Goal: Task Accomplishment & Management: Complete application form

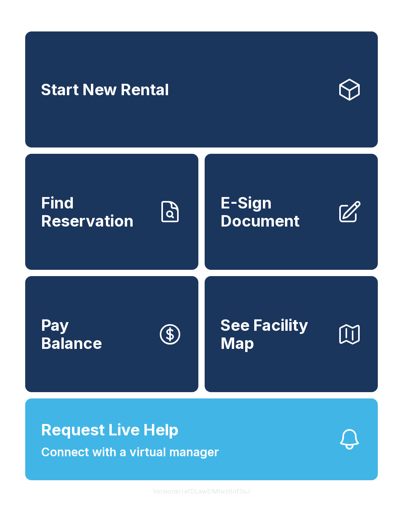
click at [206, 96] on link "Start New Rental" at bounding box center [201, 89] width 352 height 116
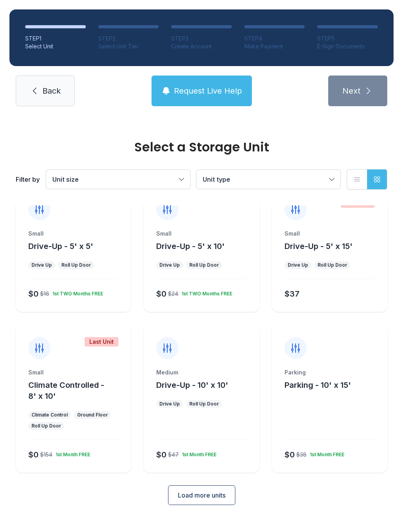
scroll to position [20, 0]
click at [206, 496] on span "Load more units" at bounding box center [202, 495] width 48 height 9
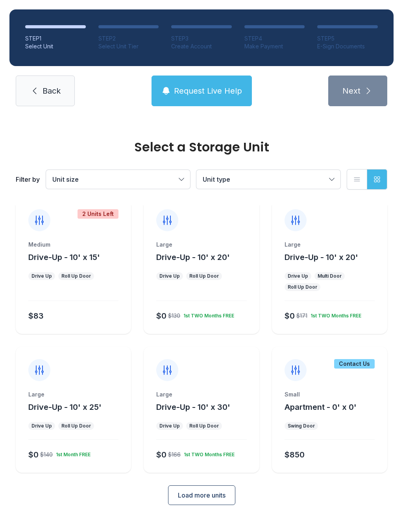
scroll to position [309, 0]
click at [210, 495] on span "Load more units" at bounding box center [202, 495] width 48 height 9
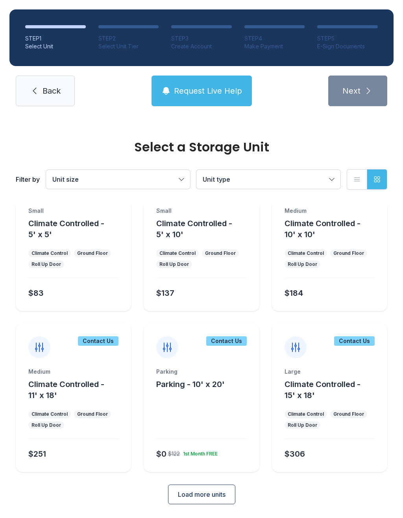
scroll to position [631, 0]
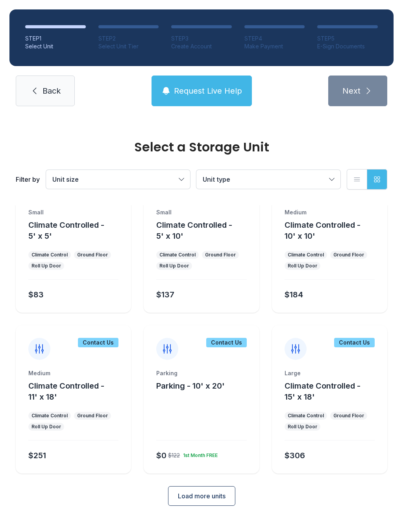
click at [217, 497] on span "Load more units" at bounding box center [202, 495] width 48 height 9
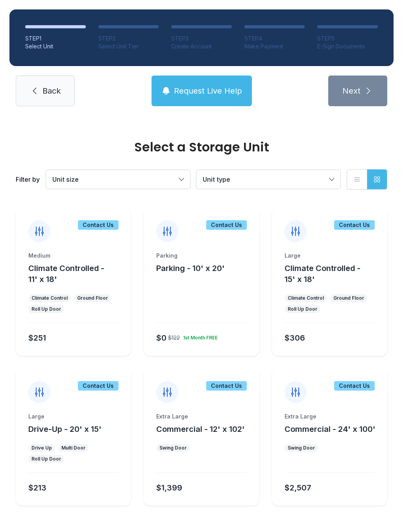
scroll to position [748, 0]
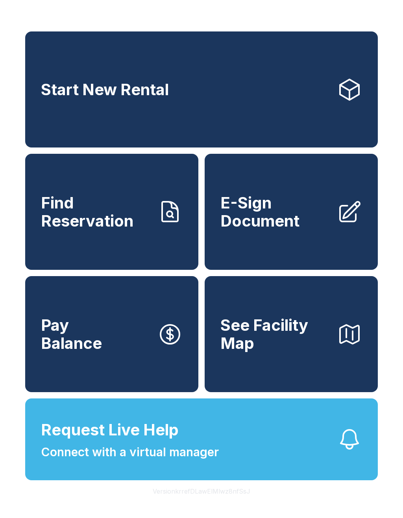
click at [188, 461] on span "Connect with a virtual manager" at bounding box center [130, 452] width 178 height 18
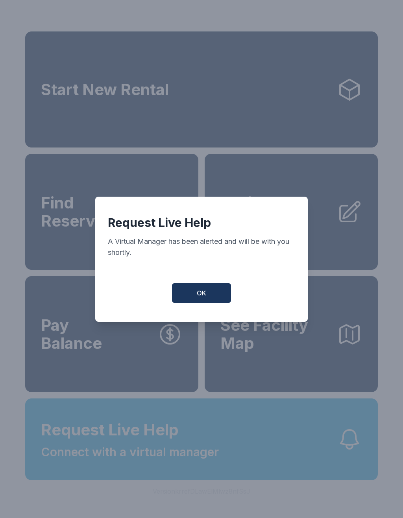
click at [199, 294] on span "OK" at bounding box center [201, 292] width 9 height 9
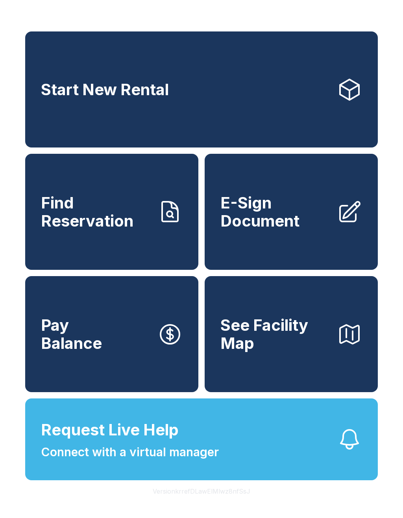
click at [112, 230] on span "Find Reservation" at bounding box center [96, 212] width 110 height 36
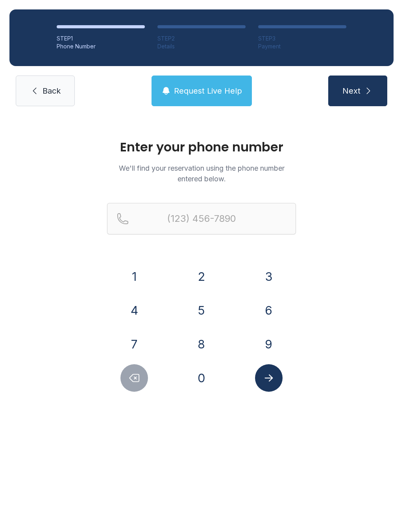
click at [205, 340] on button "8" at bounding box center [202, 344] width 28 height 28
click at [207, 307] on button "5" at bounding box center [202, 310] width 28 height 28
click at [265, 339] on button "9" at bounding box center [269, 344] width 28 height 28
click at [203, 309] on button "5" at bounding box center [202, 310] width 28 height 28
click at [269, 278] on button "3" at bounding box center [269, 277] width 28 height 28
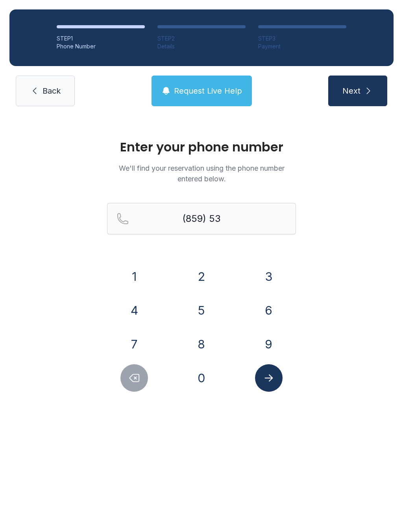
click at [269, 278] on button "3" at bounding box center [269, 277] width 28 height 28
click at [273, 347] on button "9" at bounding box center [269, 344] width 28 height 28
click at [272, 347] on button "9" at bounding box center [269, 344] width 28 height 28
click at [266, 305] on button "6" at bounding box center [269, 310] width 28 height 28
click at [139, 342] on button "7" at bounding box center [134, 344] width 28 height 28
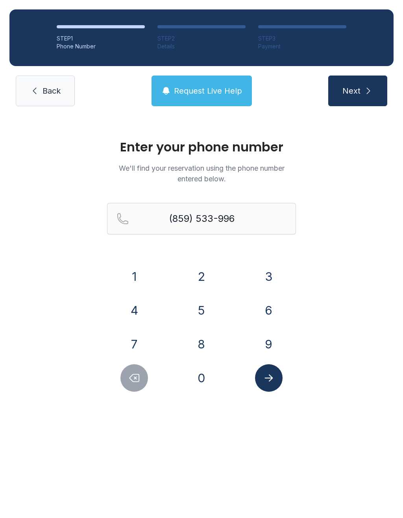
type input "[PHONE_NUMBER]"
click at [362, 87] on button "Next" at bounding box center [357, 90] width 59 height 31
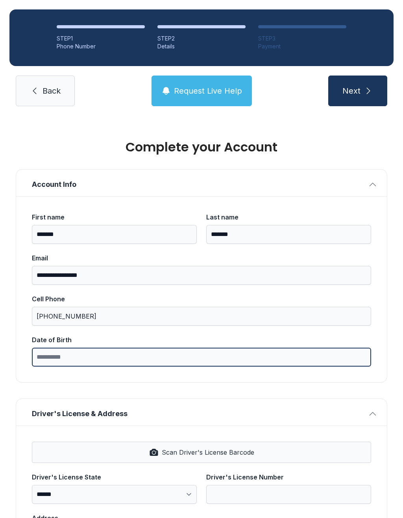
click at [147, 354] on input "Date of Birth" at bounding box center [201, 356] width 339 height 19
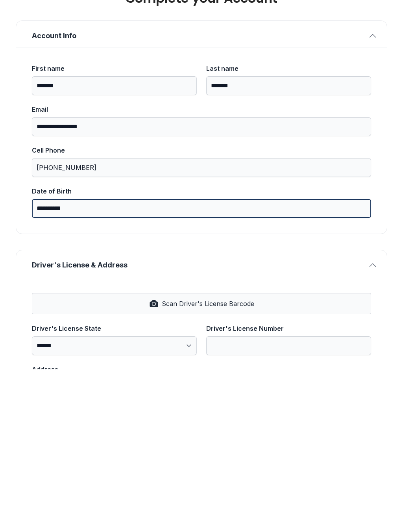
type input "**********"
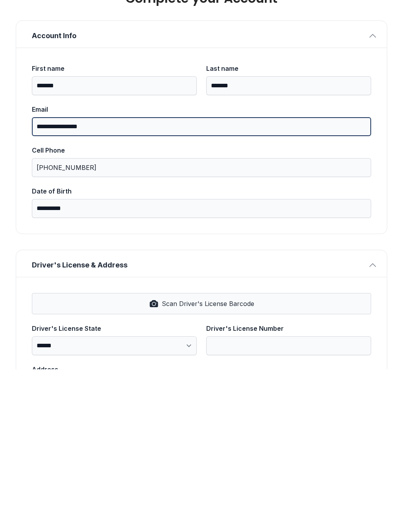
click at [138, 266] on input "**********" at bounding box center [201, 275] width 339 height 19
click at [134, 266] on input "**********" at bounding box center [201, 275] width 339 height 19
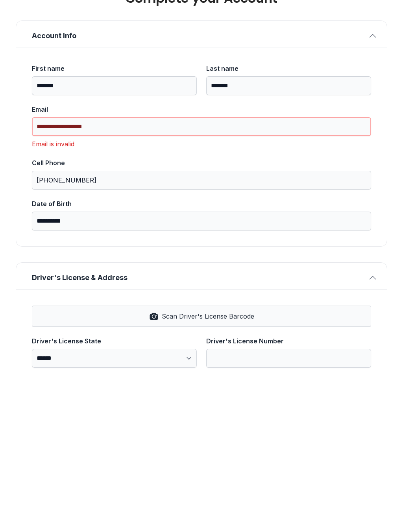
click at [165, 266] on input "**********" at bounding box center [201, 275] width 339 height 19
type input "**********"
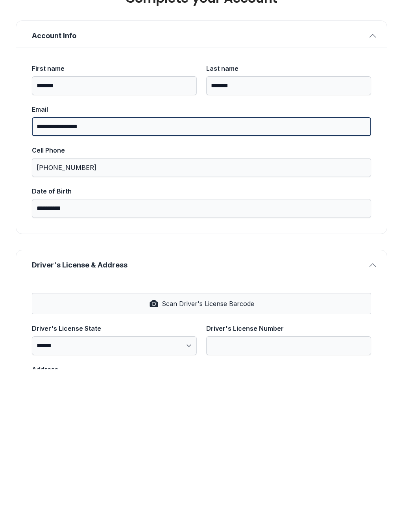
scroll to position [0, 0]
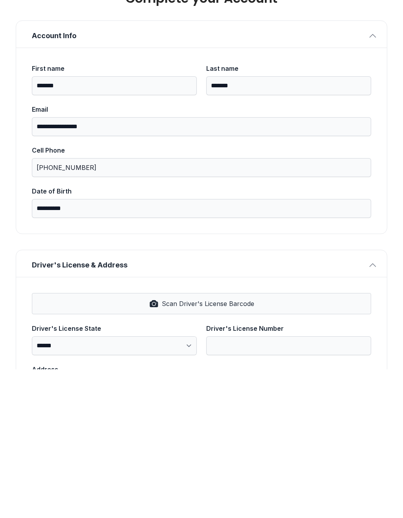
click at [368, 180] on icon "button" at bounding box center [372, 184] width 9 height 9
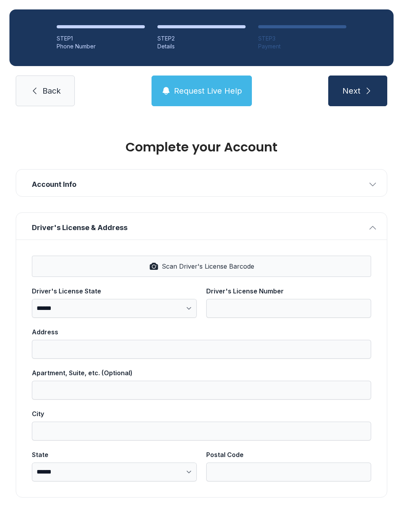
click at [47, 85] on span "Back" at bounding box center [51, 90] width 18 height 11
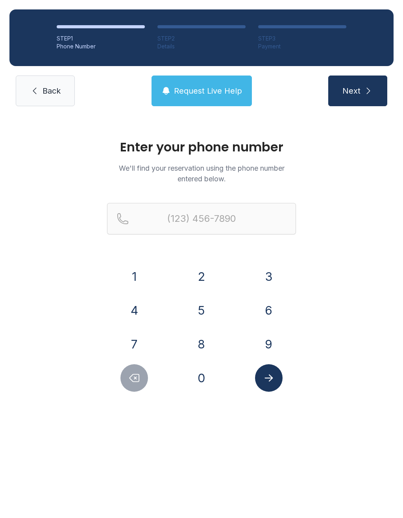
click at [56, 88] on span "Back" at bounding box center [51, 90] width 18 height 11
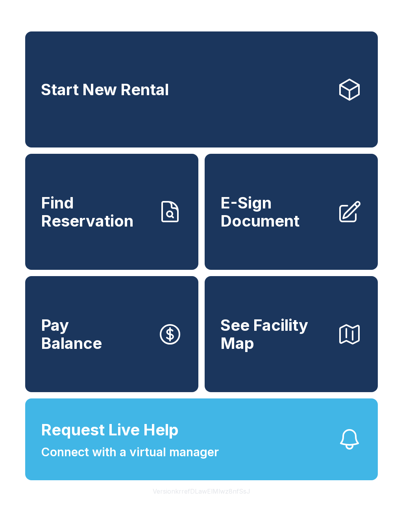
click at [305, 214] on span "E-Sign Document" at bounding box center [275, 212] width 110 height 36
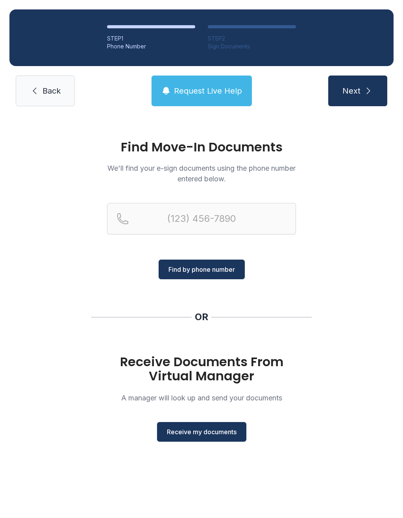
click at [219, 427] on span "Receive my documents" at bounding box center [202, 431] width 70 height 9
